Goal: Information Seeking & Learning: Check status

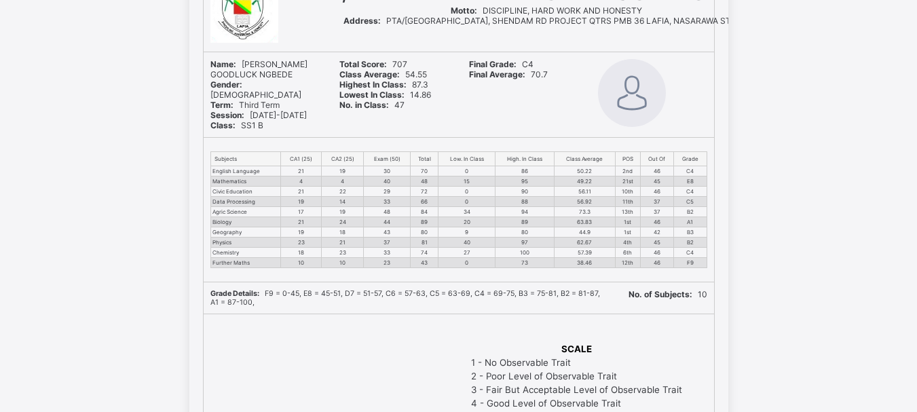
scroll to position [164, 0]
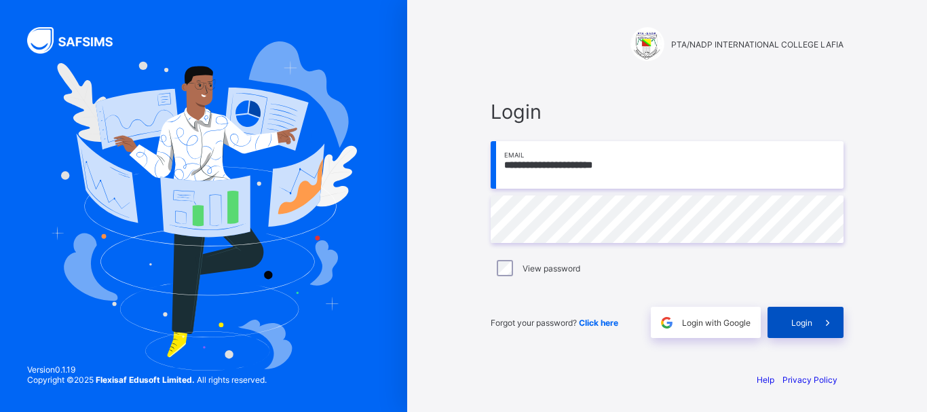
click at [815, 313] on span at bounding box center [827, 322] width 31 height 31
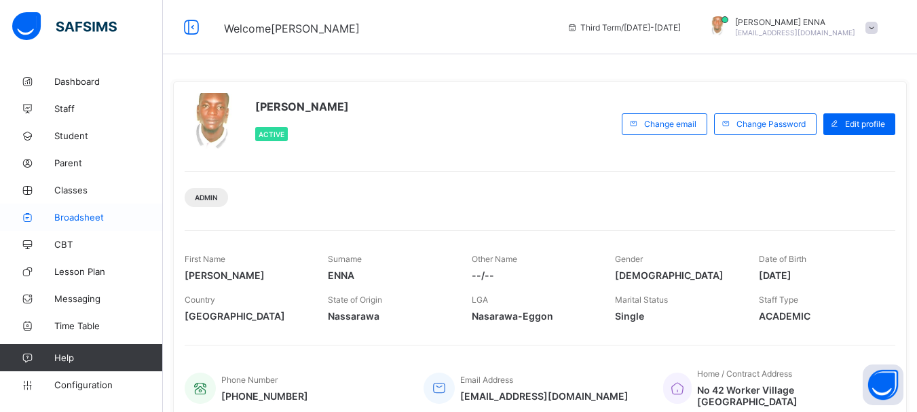
click at [88, 220] on span "Broadsheet" at bounding box center [108, 217] width 109 height 11
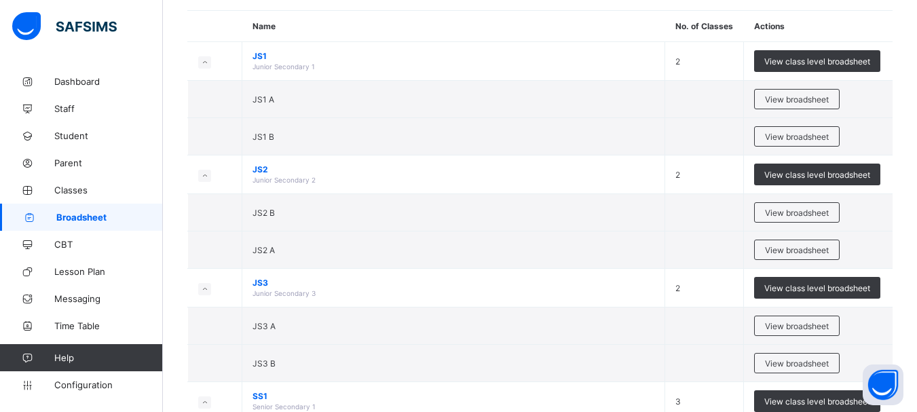
scroll to position [116, 0]
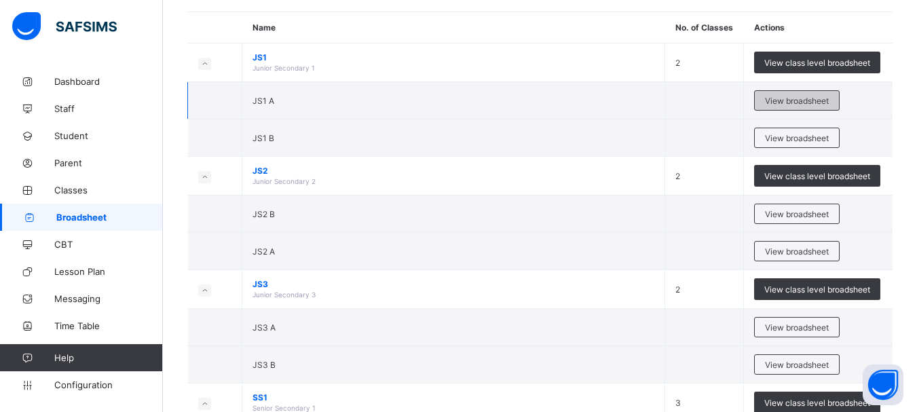
click at [797, 97] on span "View broadsheet" at bounding box center [797, 101] width 64 height 10
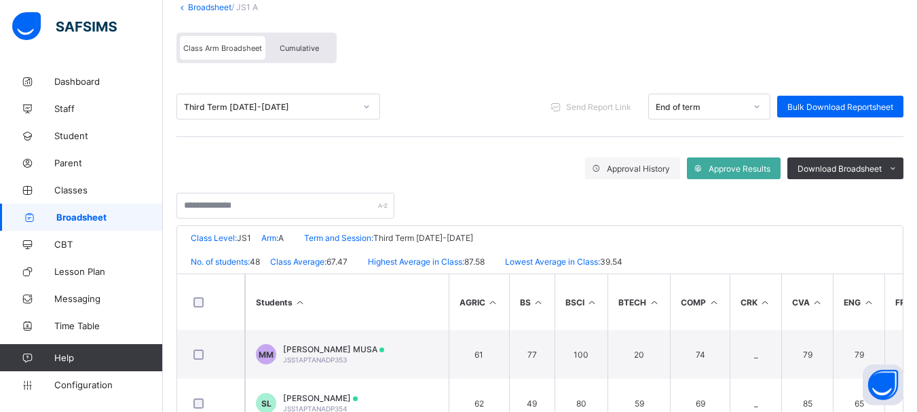
scroll to position [22, 0]
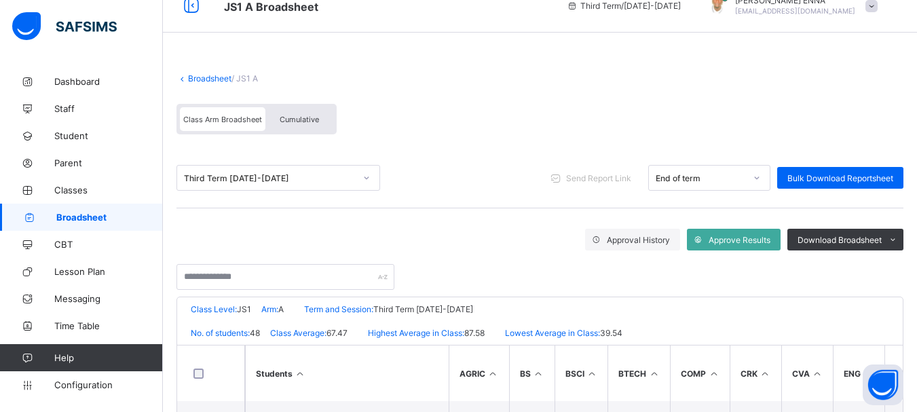
click at [299, 118] on span "Cumulative" at bounding box center [299, 119] width 39 height 9
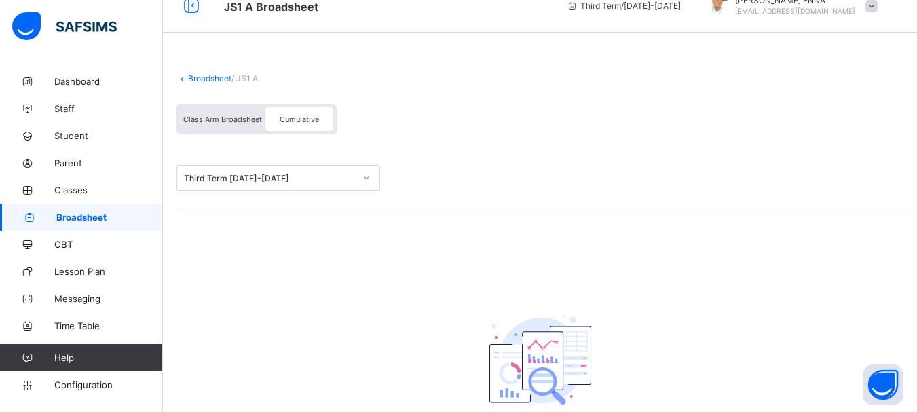
scroll to position [0, 0]
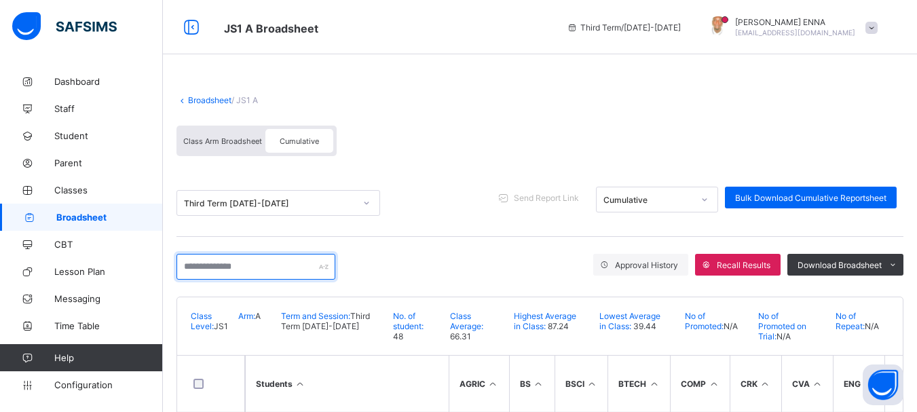
click at [257, 260] on input "text" at bounding box center [255, 267] width 159 height 26
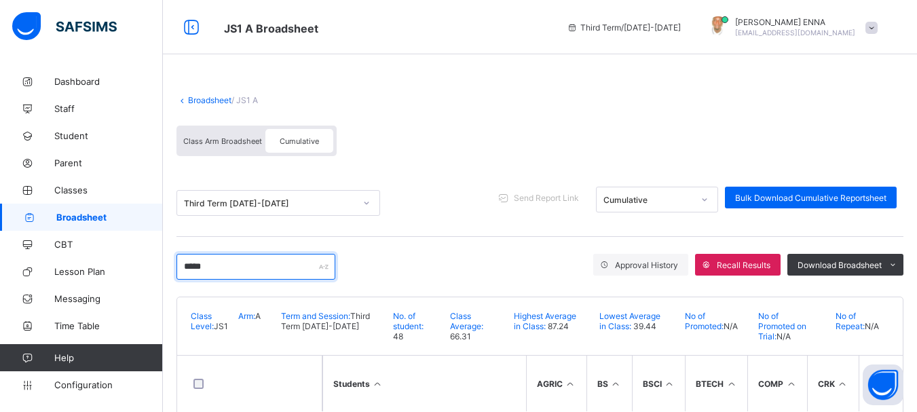
type input "*****"
click at [195, 100] on link "Broadsheet" at bounding box center [209, 100] width 43 height 10
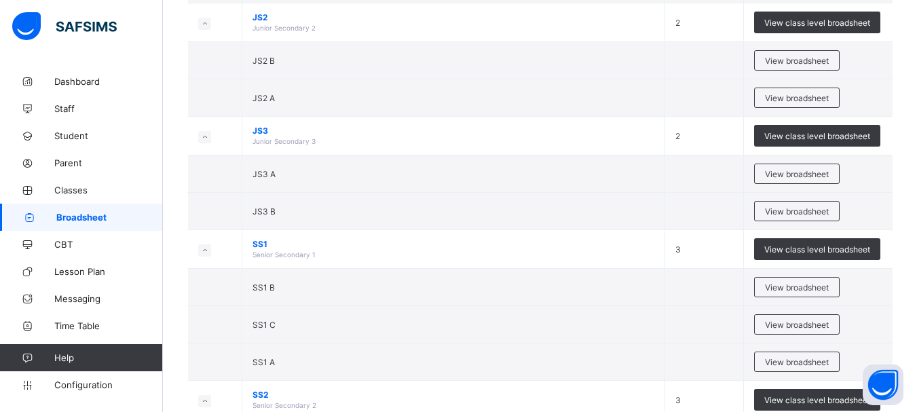
scroll to position [282, 0]
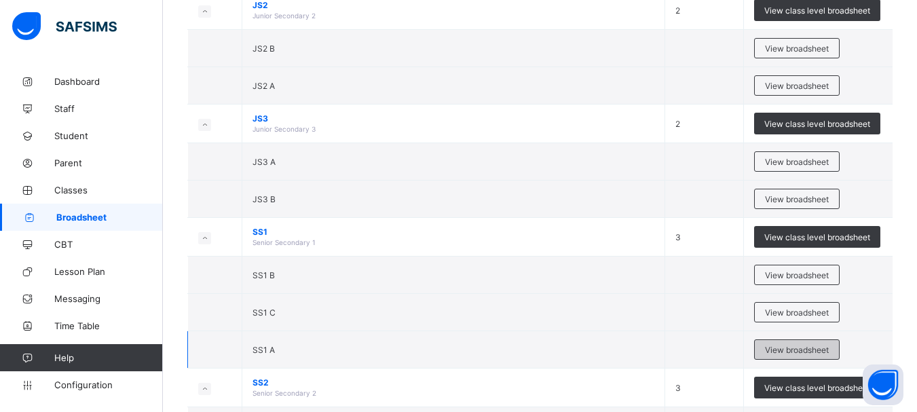
click at [779, 350] on span "View broadsheet" at bounding box center [797, 350] width 64 height 10
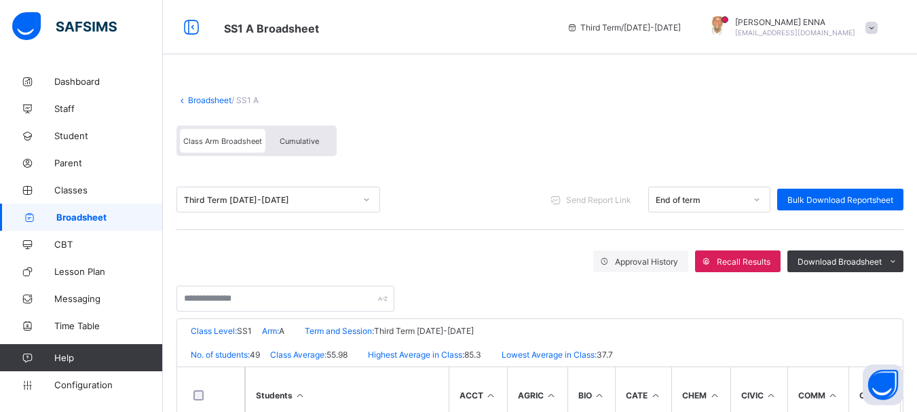
click at [292, 135] on div "Cumulative" at bounding box center [299, 141] width 68 height 24
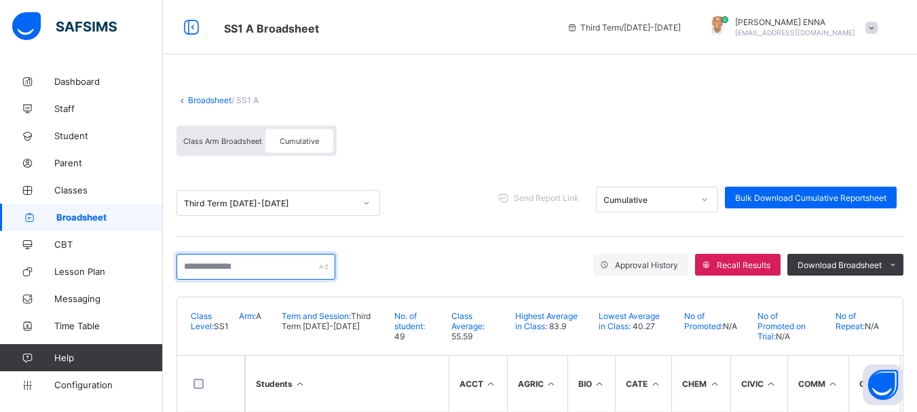
click at [262, 262] on input "text" at bounding box center [255, 267] width 159 height 26
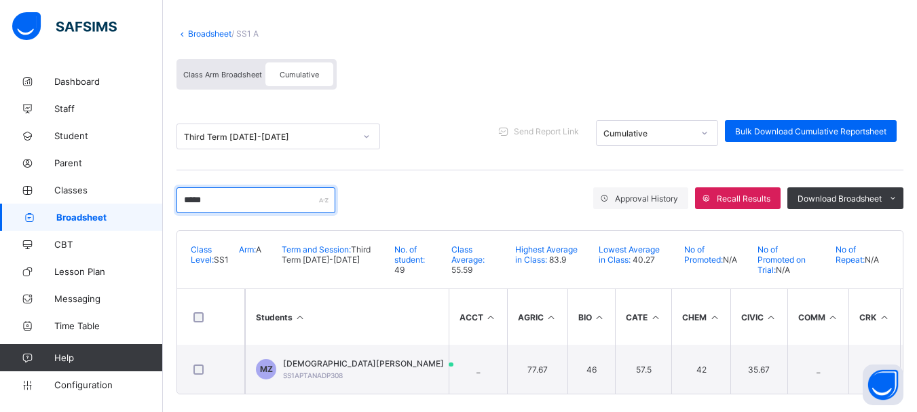
scroll to position [81, 0]
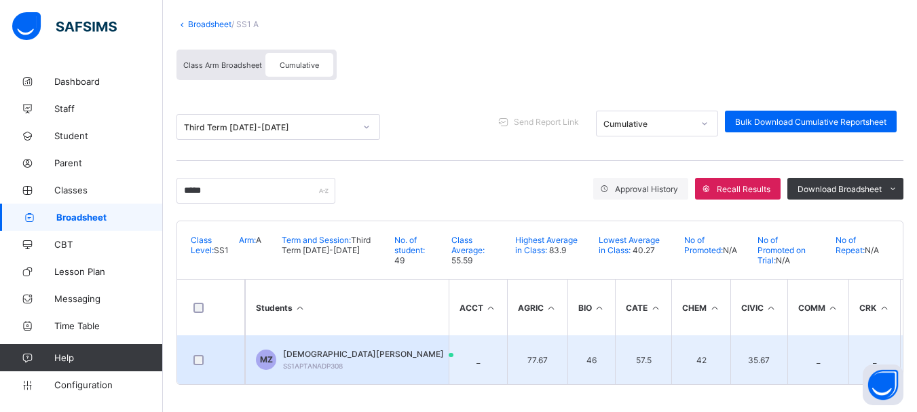
click at [345, 349] on span "MUHAMMED TANKO ZAIDU" at bounding box center [374, 354] width 183 height 11
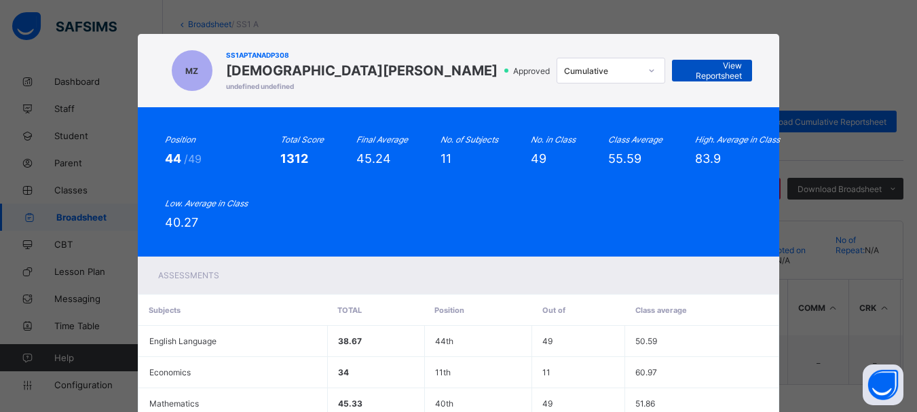
click at [702, 62] on div "View Reportsheet" at bounding box center [712, 71] width 80 height 22
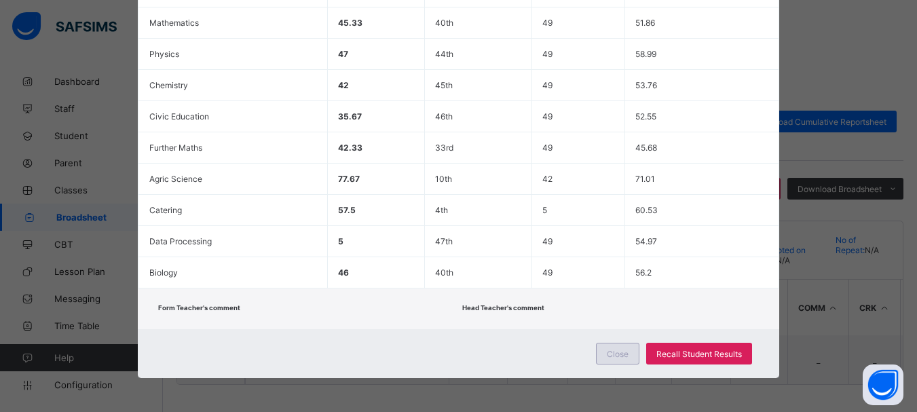
click at [605, 354] on div "Close" at bounding box center [617, 354] width 43 height 22
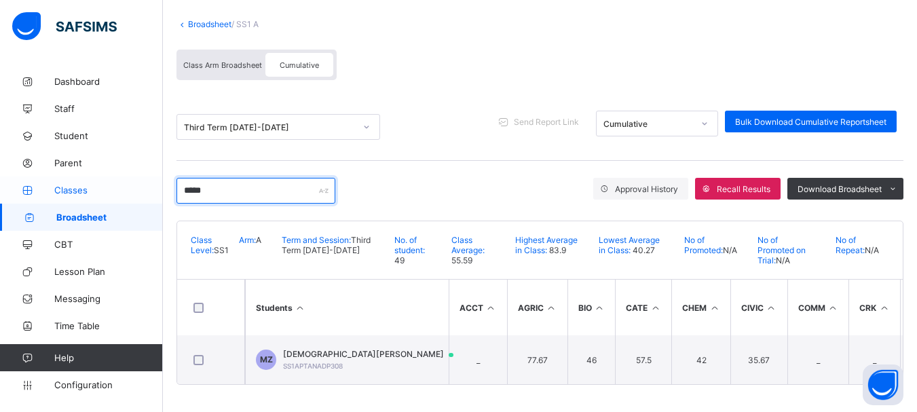
drag, startPoint x: 218, startPoint y: 187, endPoint x: 153, endPoint y: 183, distance: 64.5
click at [153, 183] on div "SS1 A Broadsheet Third Term / 2024-2025 EMMANUEL ENNA ennaemmanuel@gmail.com Da…" at bounding box center [458, 168] width 917 height 488
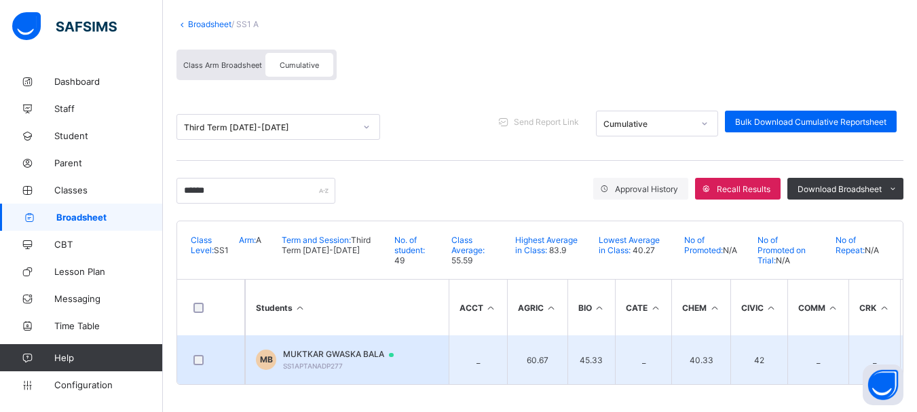
click at [326, 349] on span "MUKTKAR GWASKA BALA" at bounding box center [344, 354] width 123 height 11
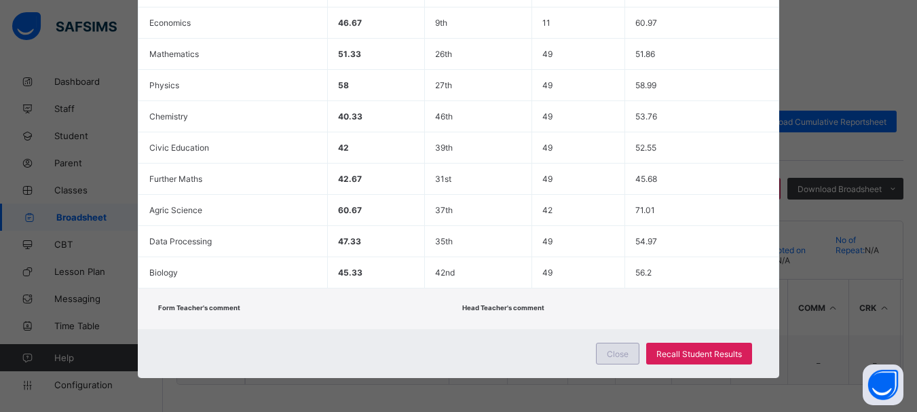
click at [614, 350] on span "Close" at bounding box center [618, 354] width 22 height 10
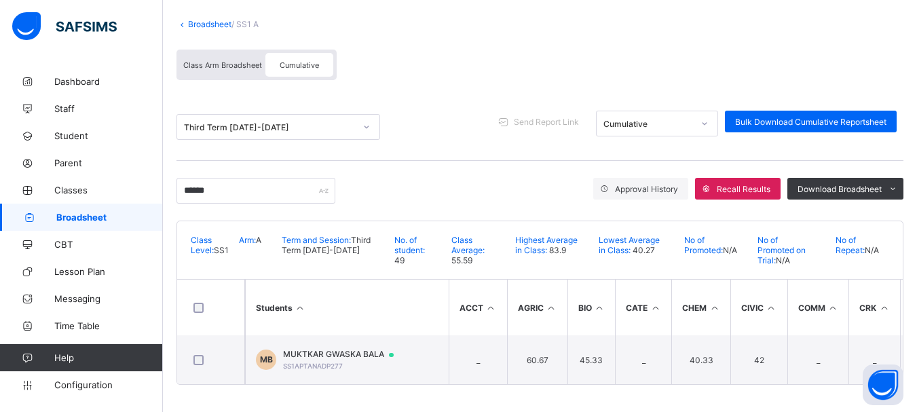
click at [294, 61] on span "Cumulative" at bounding box center [299, 64] width 39 height 9
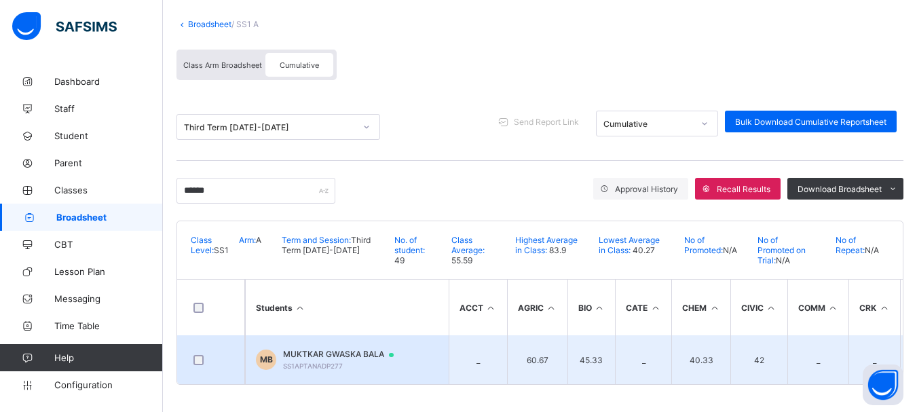
click at [325, 341] on td "MB MUKTKAR GWASKA BALA SS1APTANADP277" at bounding box center [347, 359] width 204 height 49
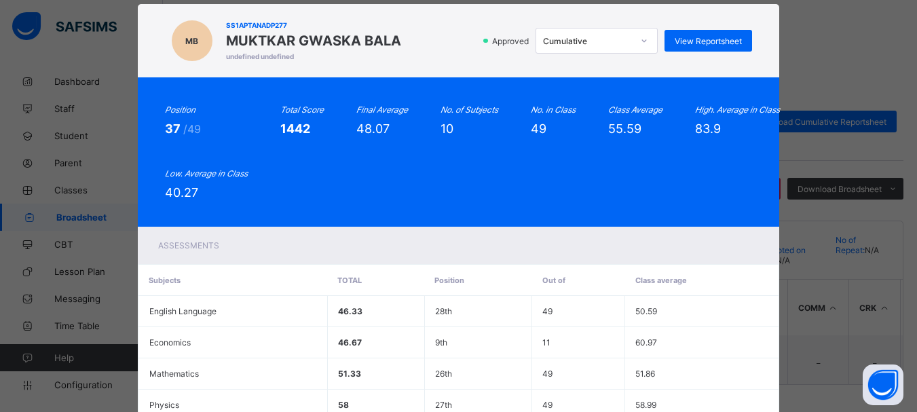
scroll to position [25, 0]
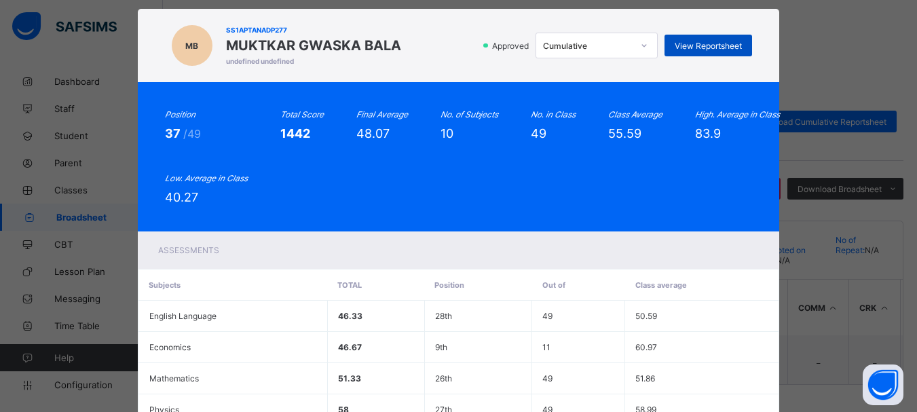
click at [695, 43] on span "View Reportsheet" at bounding box center [707, 46] width 67 height 10
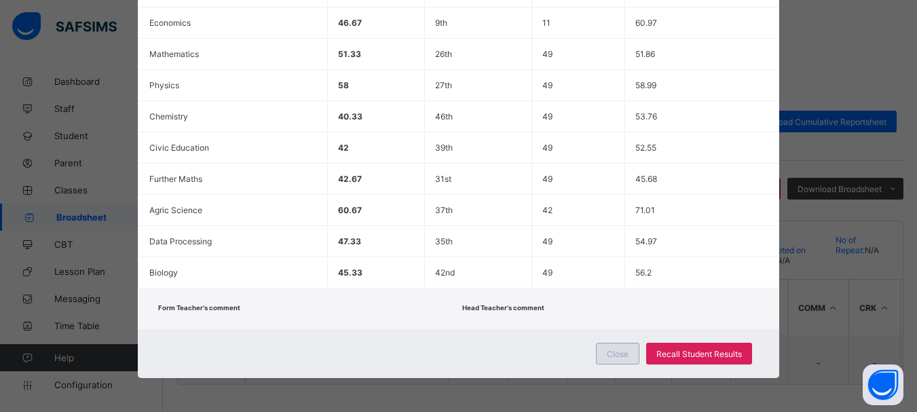
click at [617, 358] on span "Close" at bounding box center [618, 354] width 22 height 10
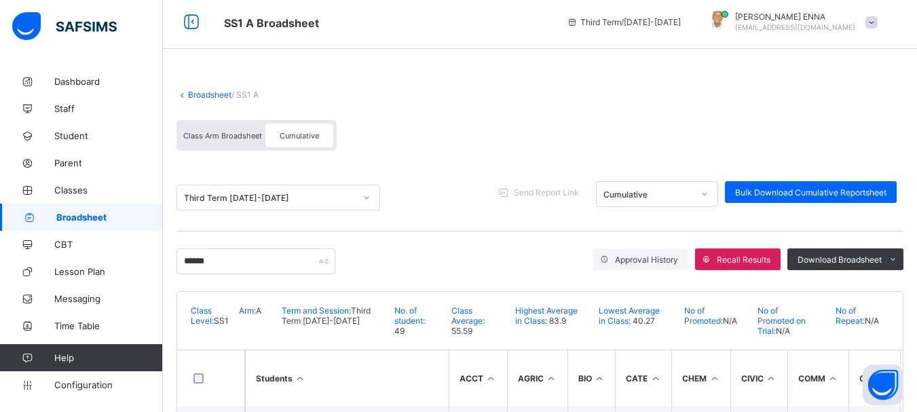
scroll to position [0, 0]
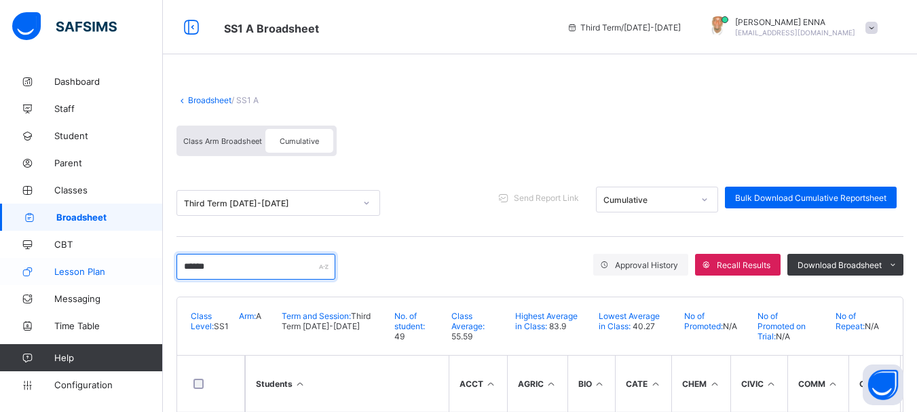
drag, startPoint x: 225, startPoint y: 267, endPoint x: 113, endPoint y: 261, distance: 112.8
click at [113, 261] on div "SS1 A Broadsheet Third Term / 2024-2025 EMMANUEL ENNA ennaemmanuel@gmail.com Da…" at bounding box center [458, 244] width 917 height 488
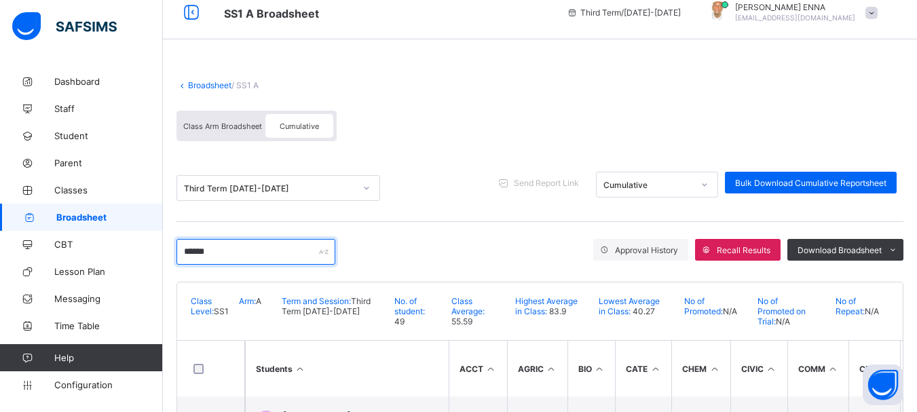
scroll to position [81, 0]
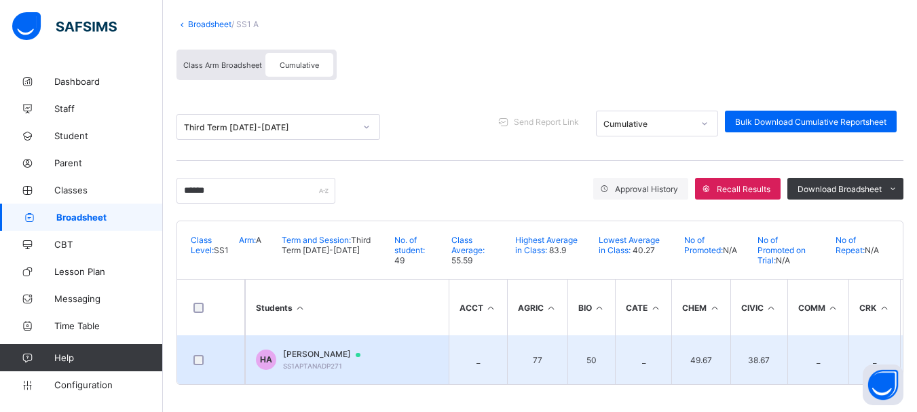
click at [333, 349] on span "HALIRU SHEHU ABDULLAHI" at bounding box center [328, 354] width 90 height 11
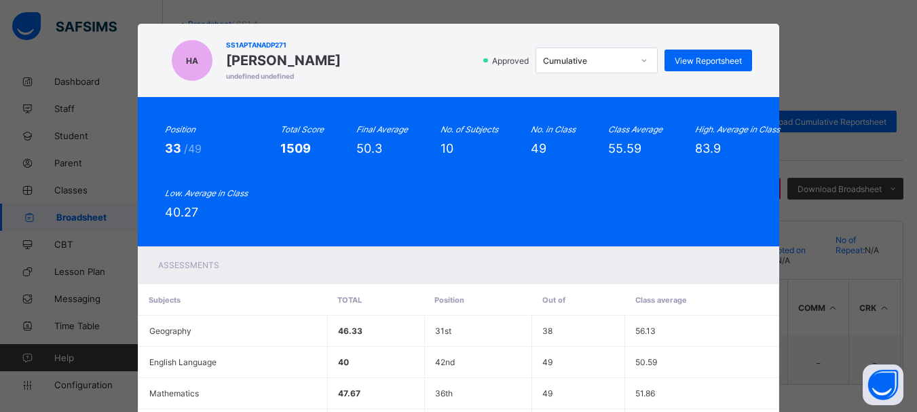
scroll to position [6, 0]
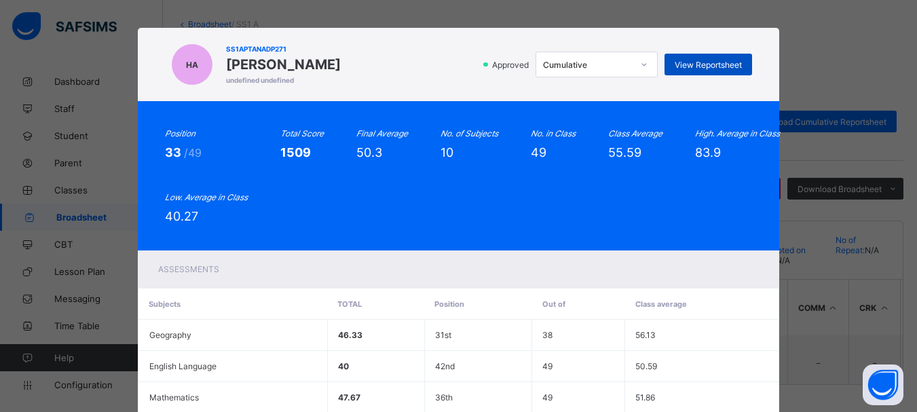
click at [697, 62] on span "View Reportsheet" at bounding box center [707, 65] width 67 height 10
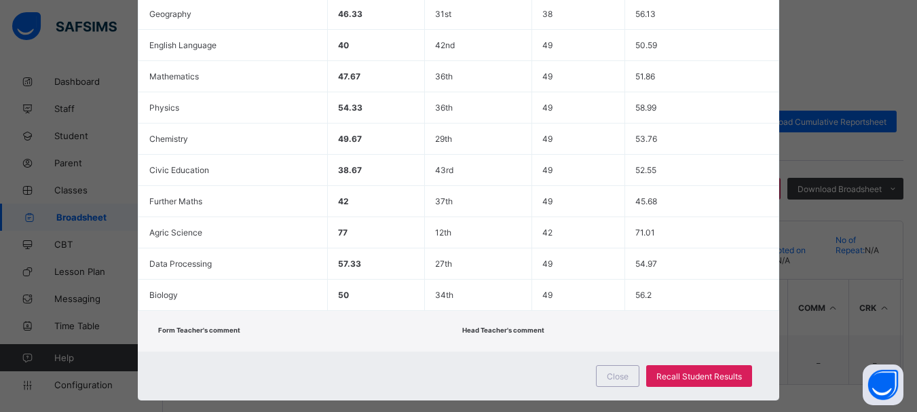
scroll to position [349, 0]
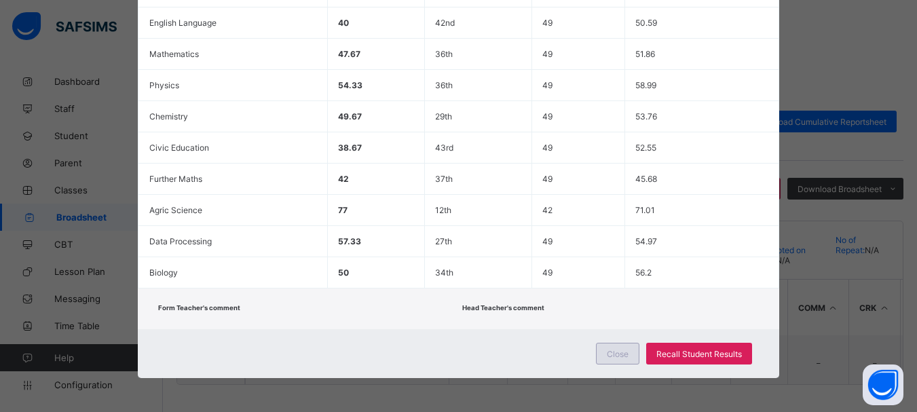
click at [609, 354] on span "Close" at bounding box center [618, 354] width 22 height 10
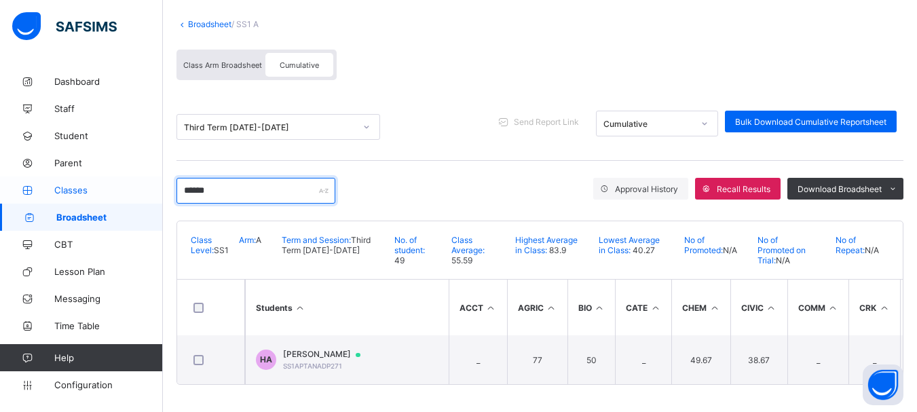
drag, startPoint x: 214, startPoint y: 182, endPoint x: 127, endPoint y: 178, distance: 87.6
click at [127, 178] on div "SS1 A Broadsheet Third Term / 2024-2025 EMMANUEL ENNA ennaemmanuel@gmail.com Da…" at bounding box center [458, 168] width 917 height 488
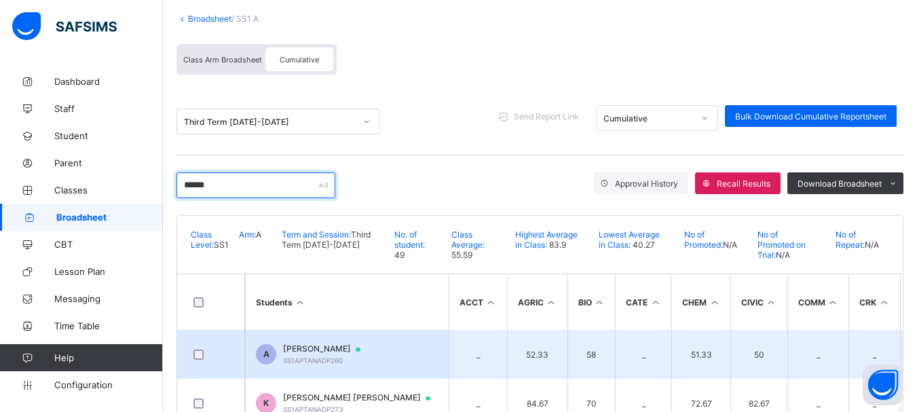
type input "******"
click at [344, 345] on span "ADAMU MUHAMMED IBRAHIM" at bounding box center [328, 348] width 90 height 11
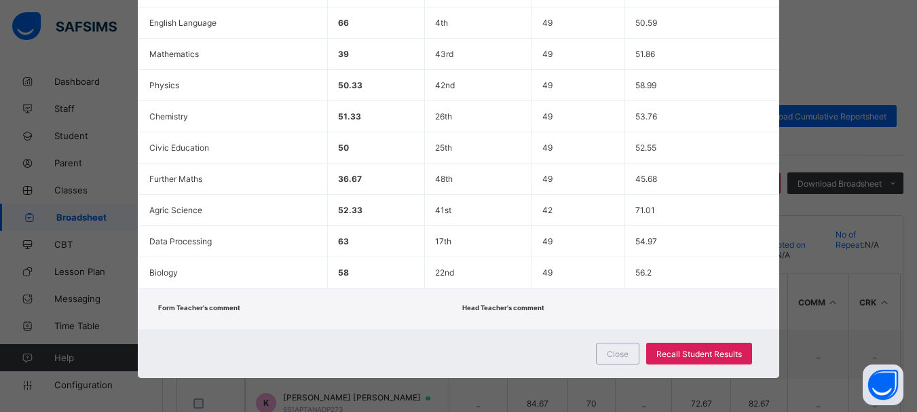
scroll to position [50, 0]
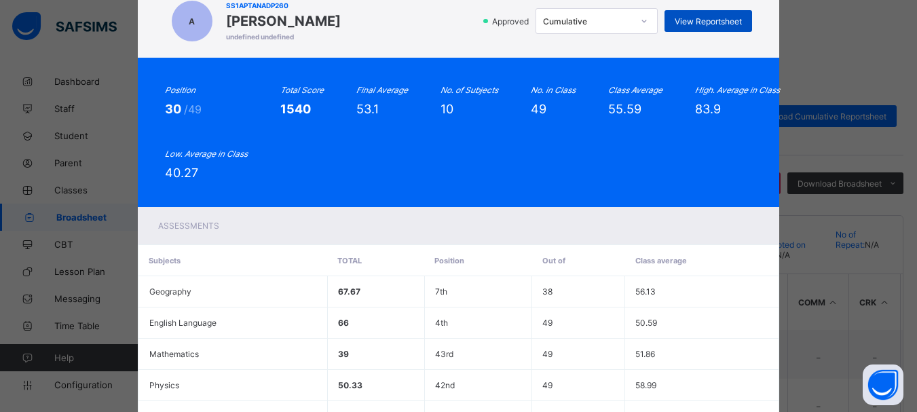
click at [725, 14] on div "View Reportsheet" at bounding box center [708, 21] width 88 height 22
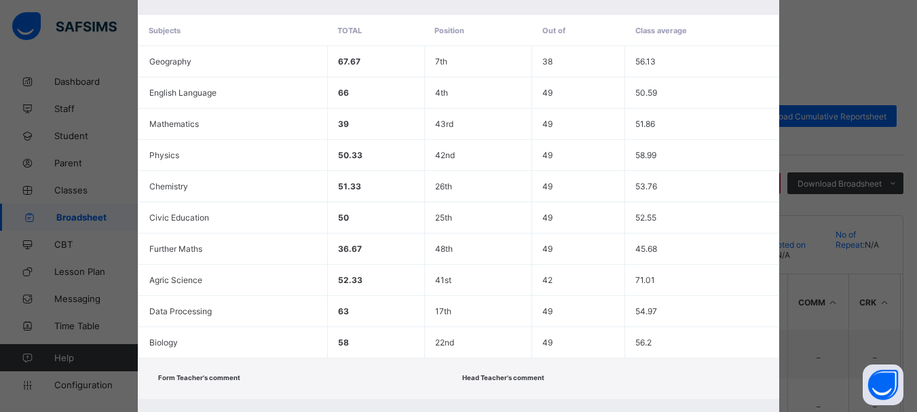
scroll to position [349, 0]
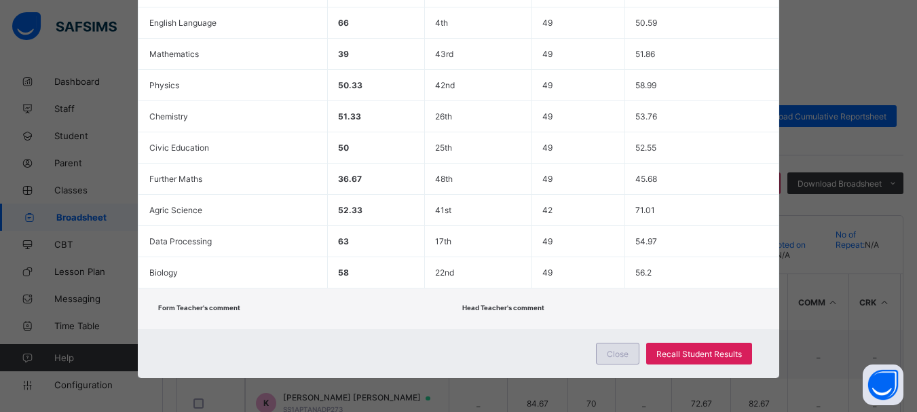
click at [607, 363] on div "Close" at bounding box center [617, 354] width 43 height 22
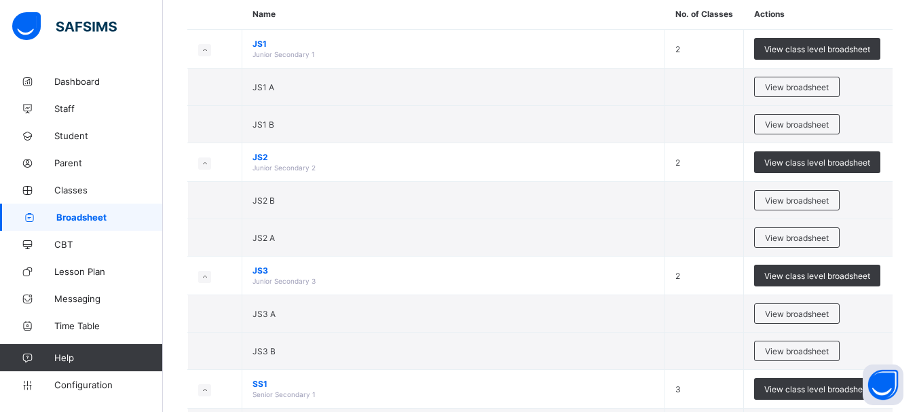
scroll to position [126, 0]
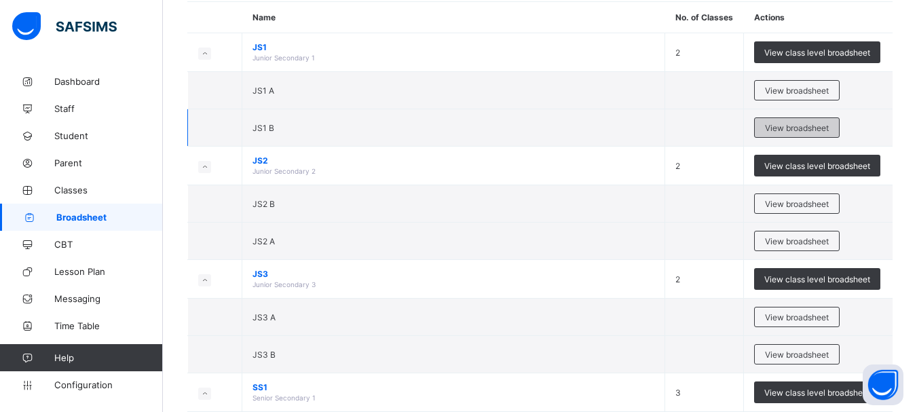
click at [792, 128] on span "View broadsheet" at bounding box center [797, 128] width 64 height 10
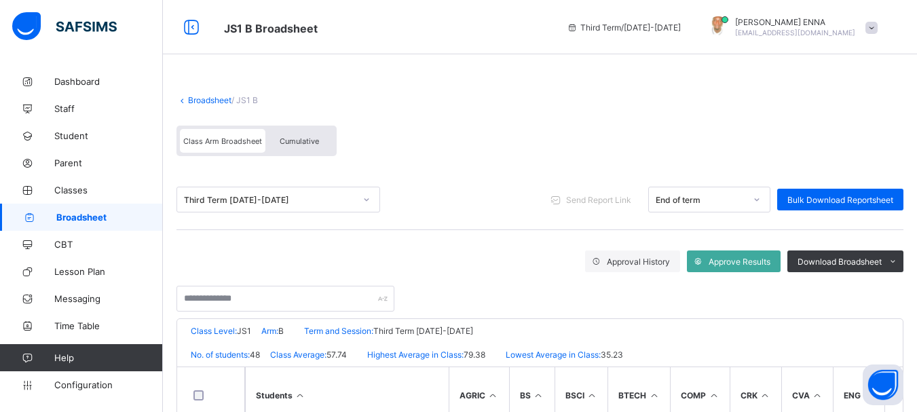
click at [301, 140] on span "Cumulative" at bounding box center [299, 140] width 39 height 9
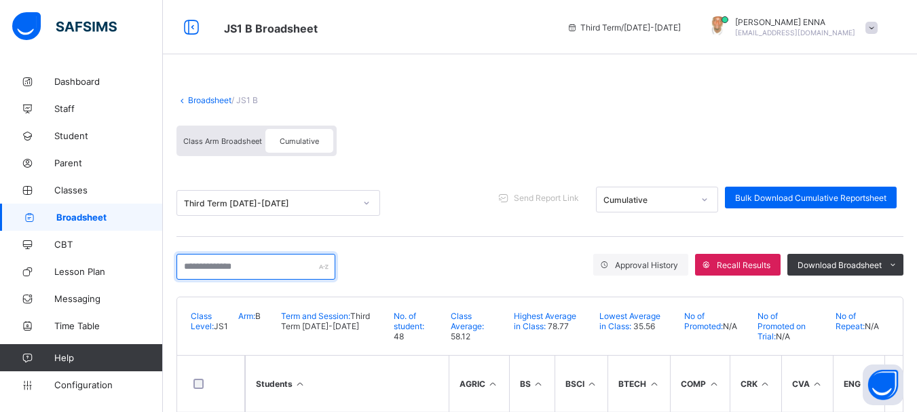
click at [248, 269] on input "text" at bounding box center [255, 267] width 159 height 26
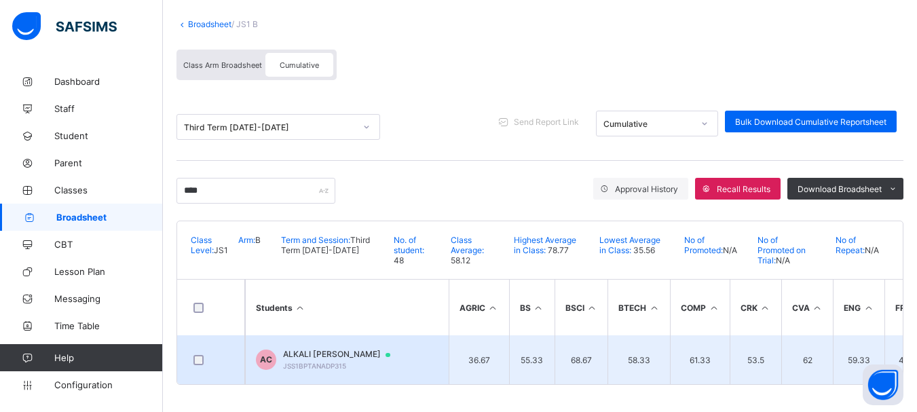
click at [346, 349] on span "ALKALI BAWA CHRISTIANA" at bounding box center [343, 354] width 120 height 11
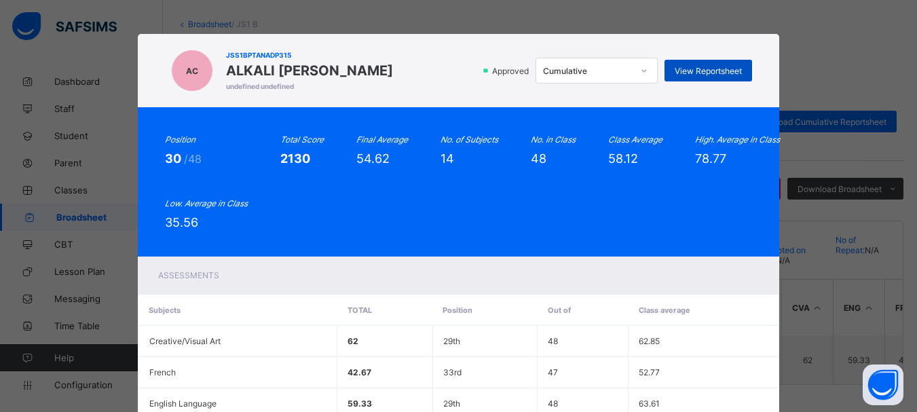
click at [718, 66] on span "View Reportsheet" at bounding box center [707, 71] width 67 height 10
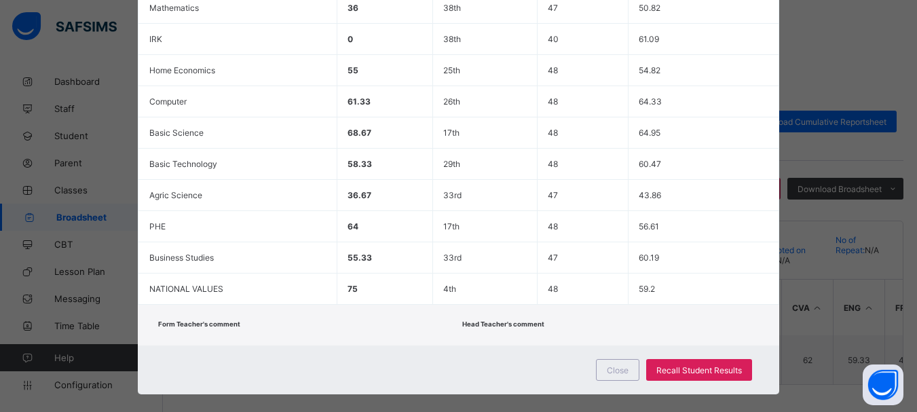
scroll to position [474, 0]
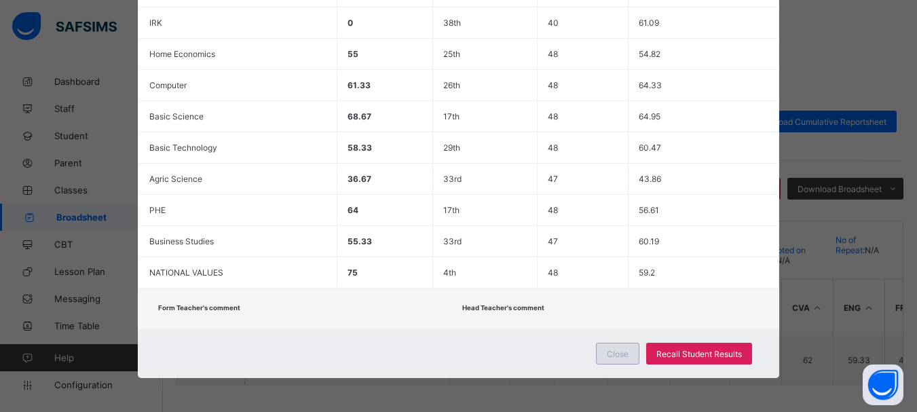
click at [616, 353] on span "Close" at bounding box center [618, 354] width 22 height 10
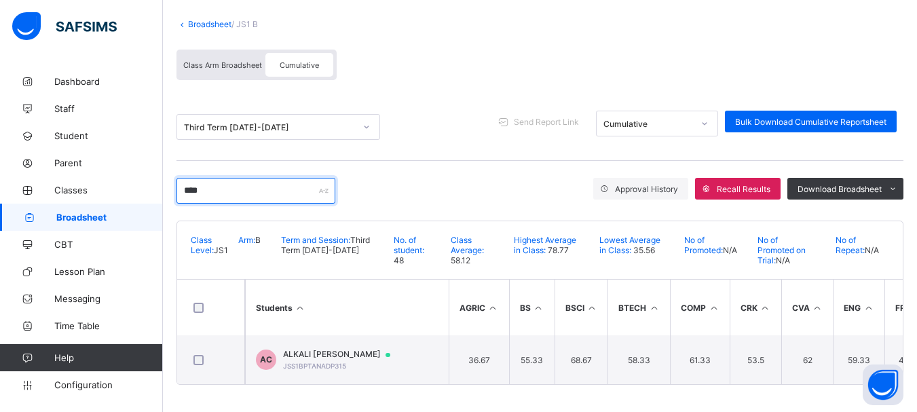
drag, startPoint x: 218, startPoint y: 189, endPoint x: 170, endPoint y: 186, distance: 47.6
click at [170, 186] on div "Broadsheet / JS1 B Class Arm Broadsheet Cumulative Third Term 2024-2025 Send Re…" at bounding box center [540, 202] width 754 height 420
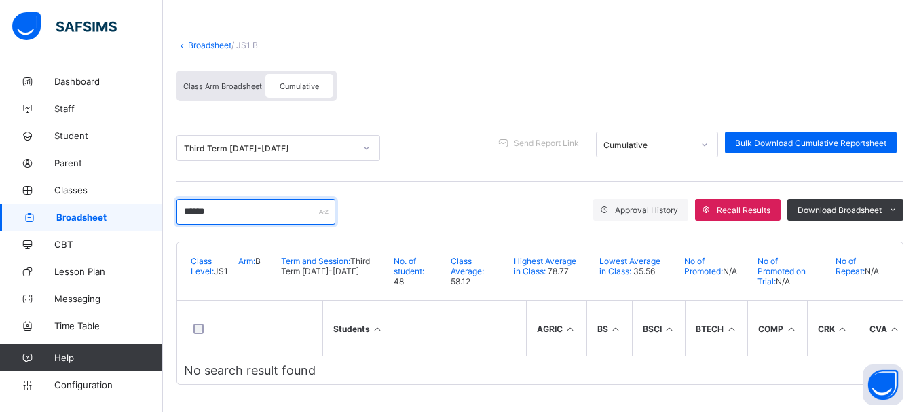
scroll to position [81, 0]
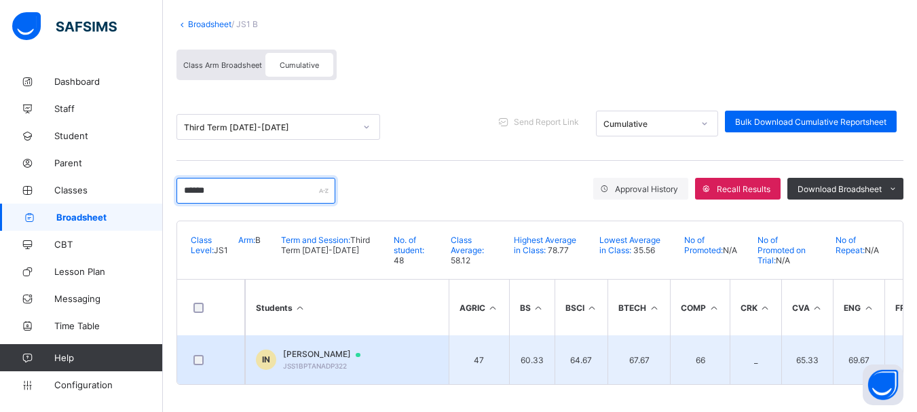
type input "******"
click at [373, 349] on span "[PERSON_NAME]" at bounding box center [328, 354] width 90 height 11
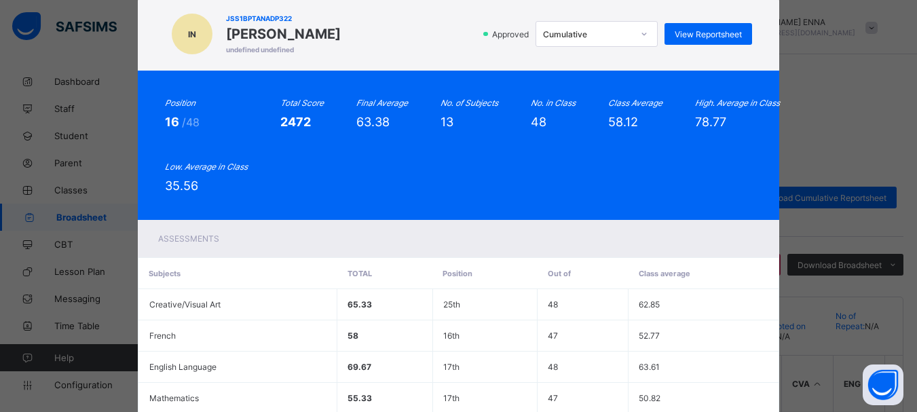
scroll to position [0, 0]
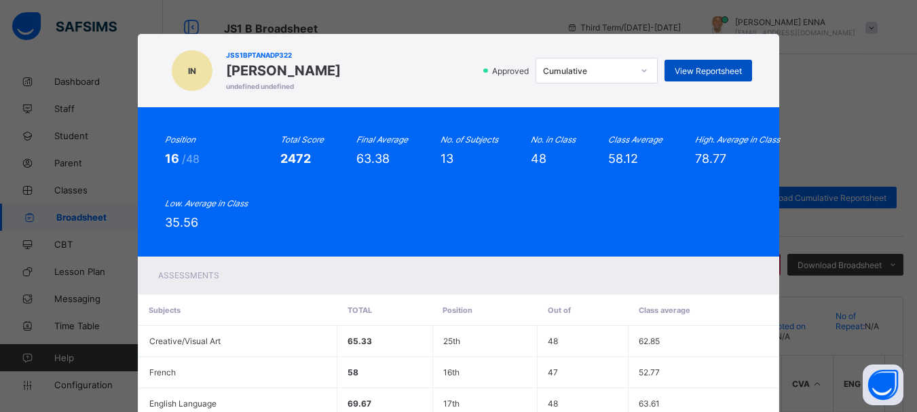
click at [701, 67] on span "View Reportsheet" at bounding box center [707, 71] width 67 height 10
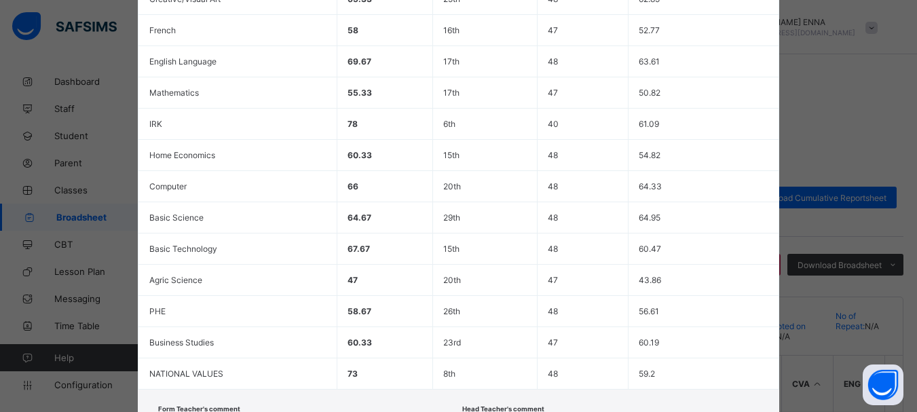
scroll to position [443, 0]
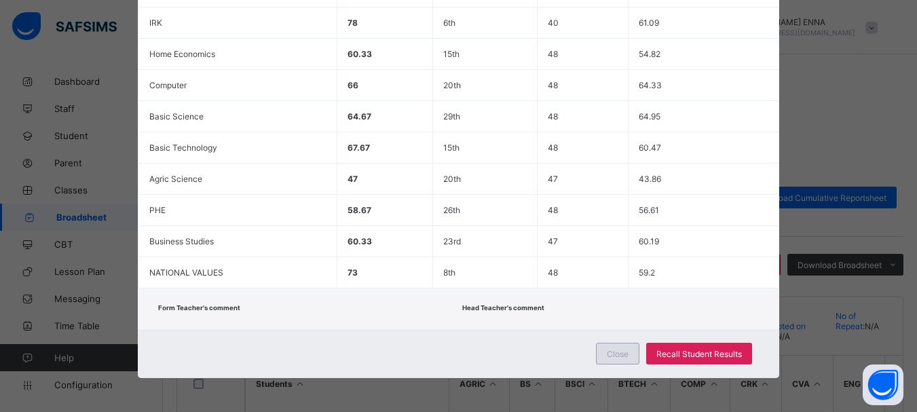
click at [603, 351] on div "Close" at bounding box center [617, 354] width 43 height 22
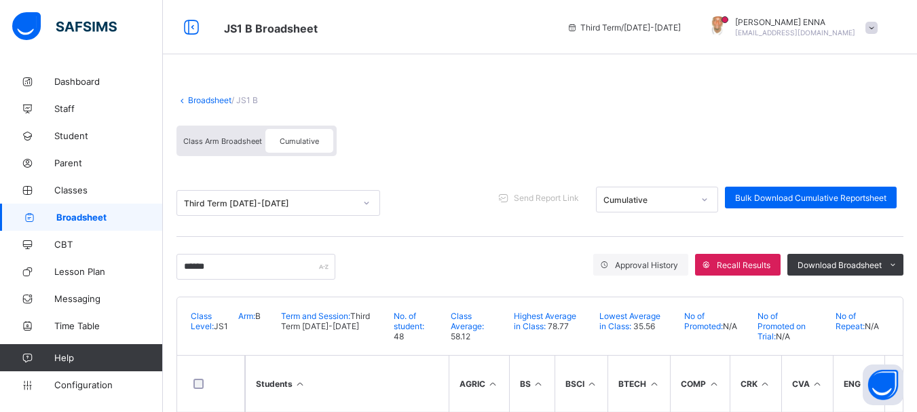
scroll to position [81, 0]
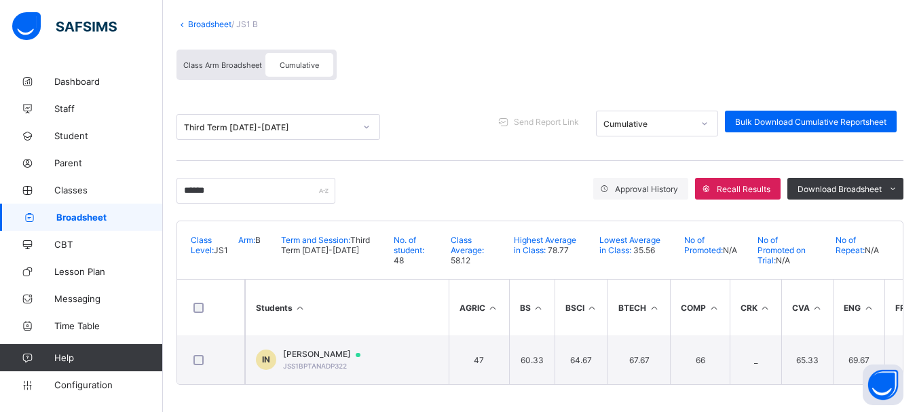
click at [229, 64] on div "Class Arm Broadsheet" at bounding box center [222, 65] width 85 height 24
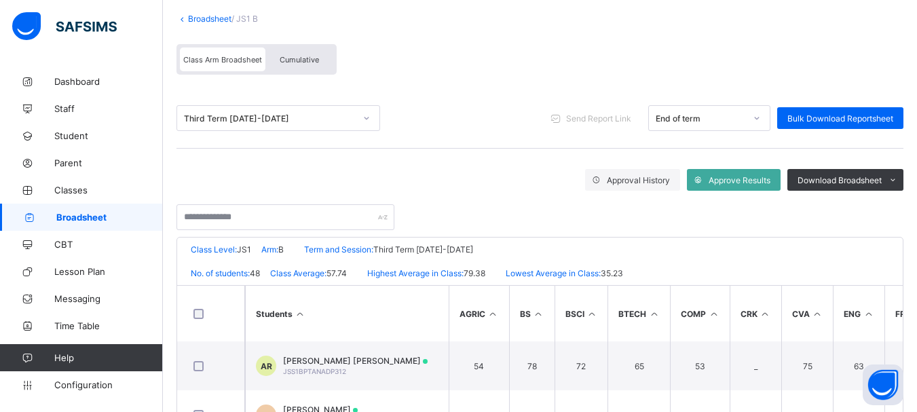
click at [315, 66] on div "Cumulative" at bounding box center [299, 59] width 68 height 24
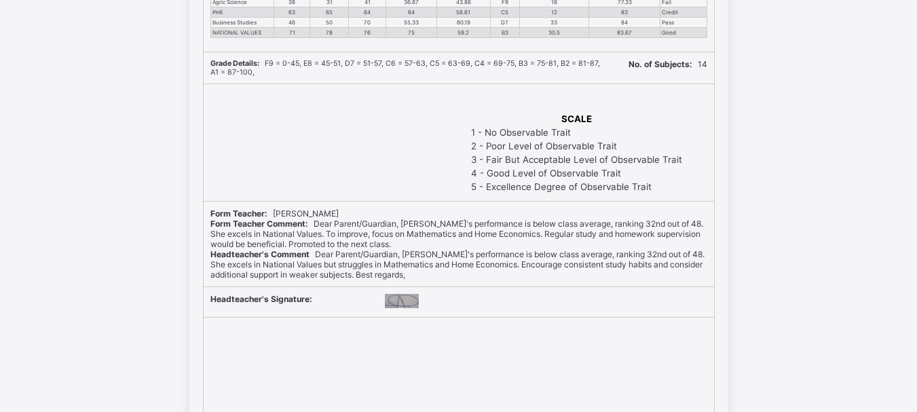
scroll to position [406, 0]
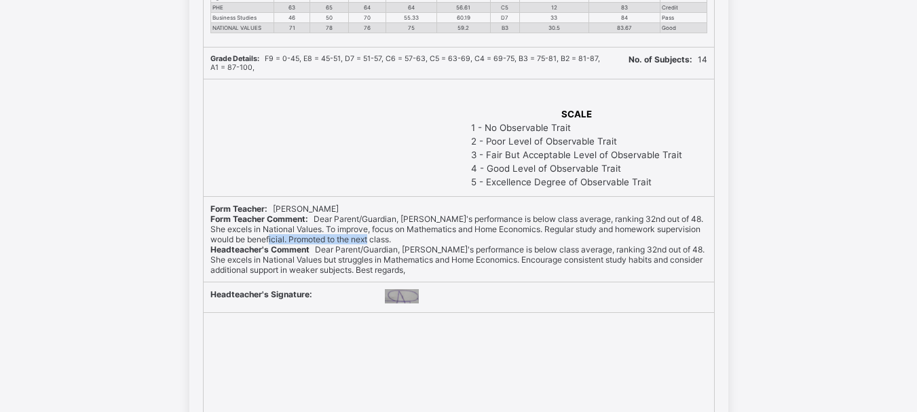
drag, startPoint x: 294, startPoint y: 239, endPoint x: 400, endPoint y: 236, distance: 106.6
click at [400, 236] on div "Form Teacher Comment: Dear Parent/Guardian, [PERSON_NAME]'s performance is belo…" at bounding box center [458, 229] width 497 height 31
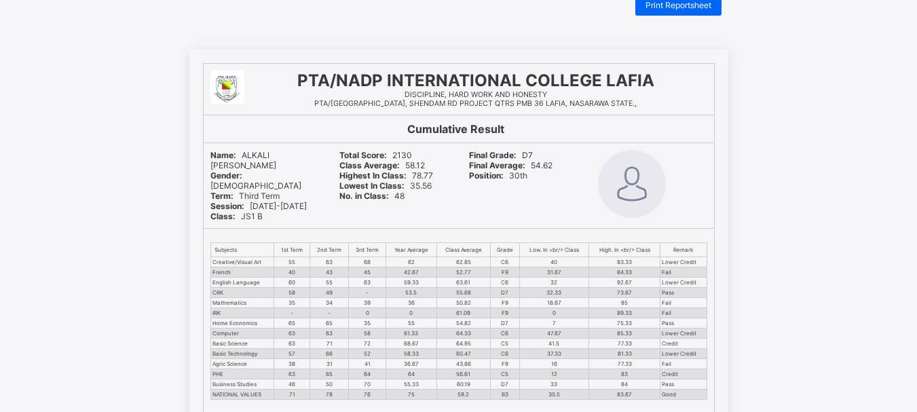
scroll to position [0, 0]
